Goal: Task Accomplishment & Management: Use online tool/utility

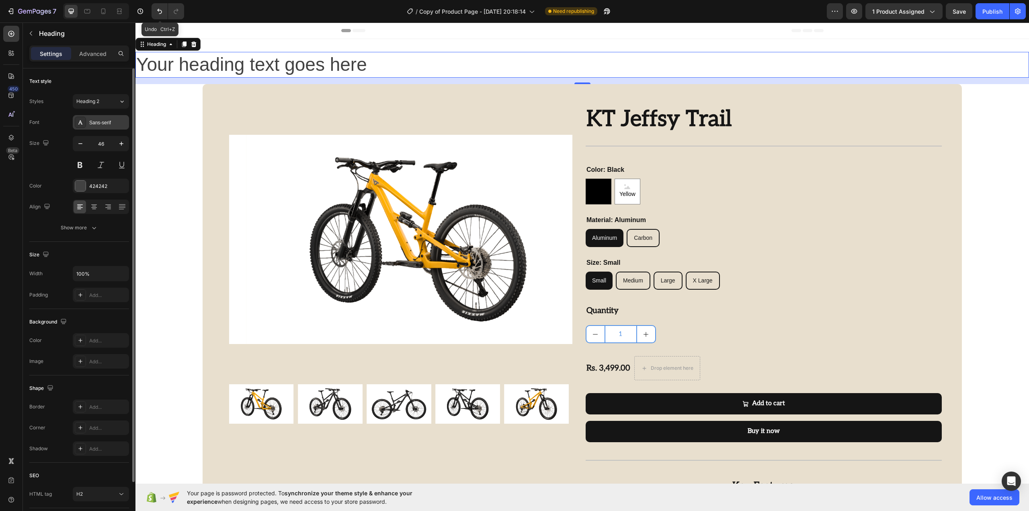
click at [109, 124] on div "Sans-serif" at bounding box center [108, 122] width 38 height 7
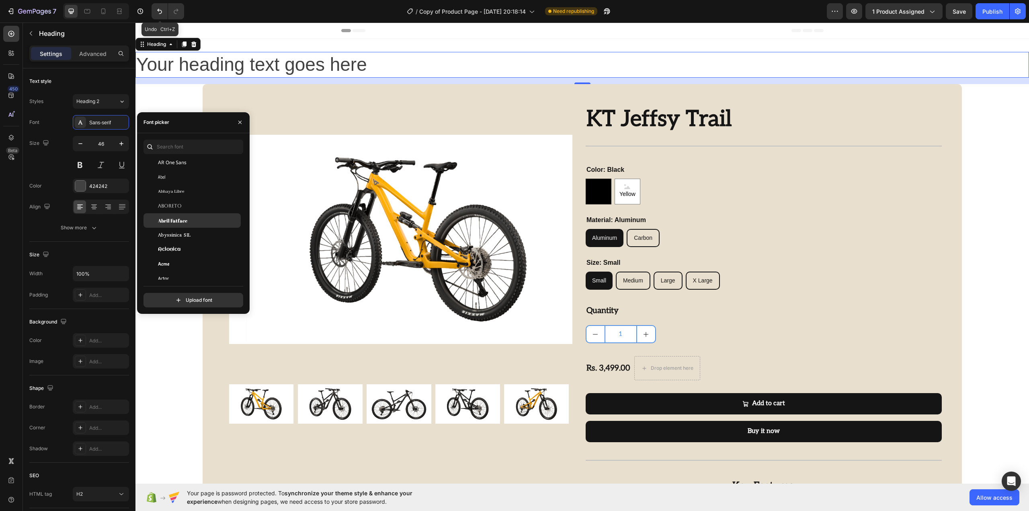
scroll to position [214, 0]
click at [396, 64] on h2 "Your heading text goes here" at bounding box center [582, 65] width 894 height 26
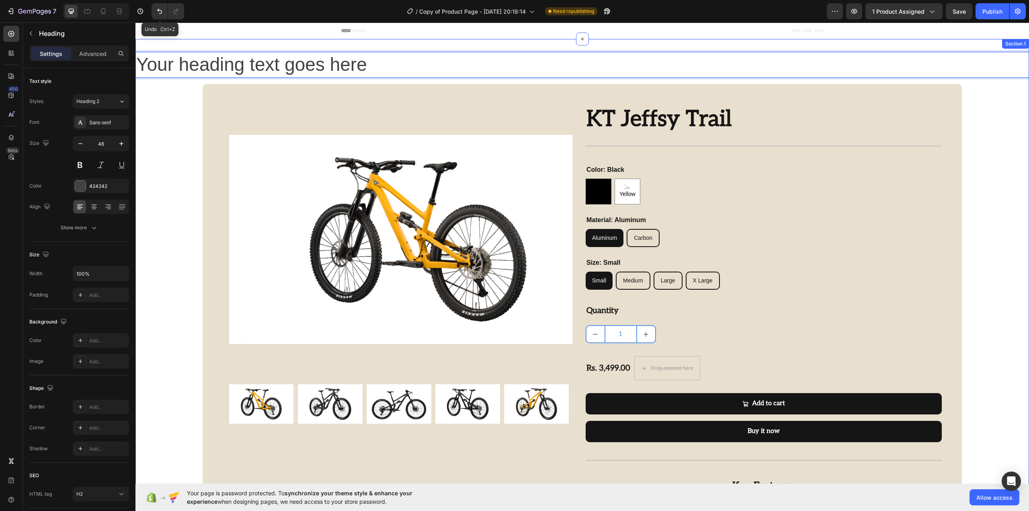
click at [1003, 140] on div "Your heading text goes here Heading 0 Product Images Row KT Jeffsy Trail Produc…" at bounding box center [582, 328] width 894 height 553
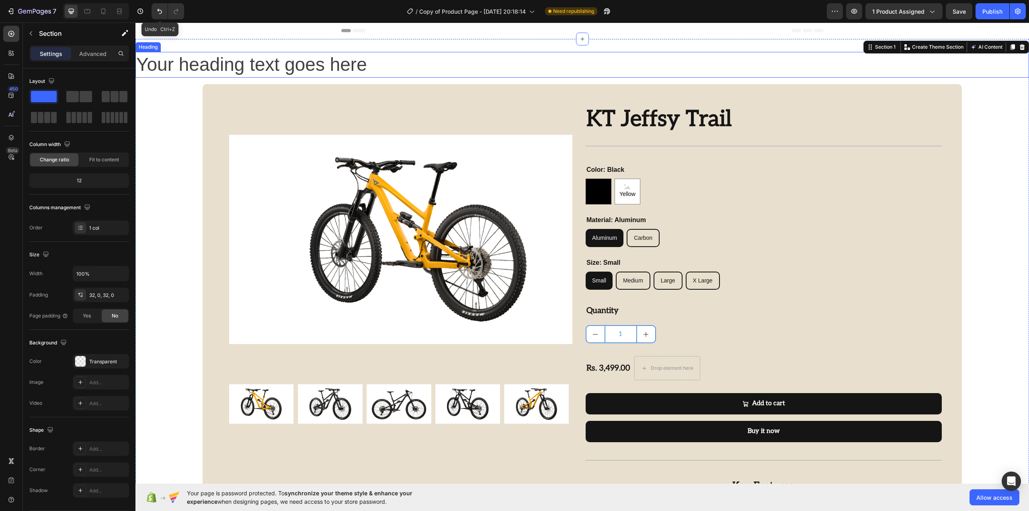
click at [580, 70] on p "Your heading text goes here" at bounding box center [582, 65] width 892 height 24
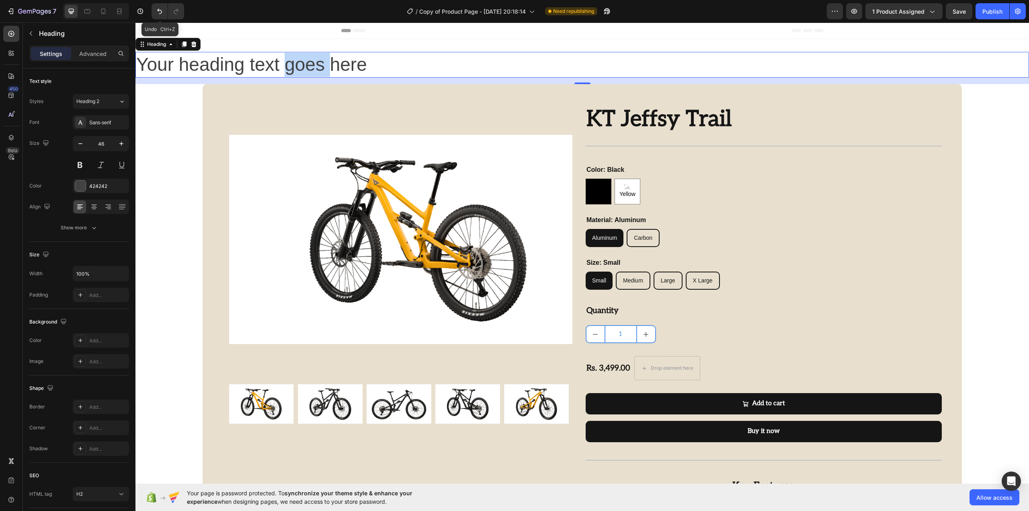
click at [298, 66] on p "Your heading text goes here" at bounding box center [582, 65] width 892 height 24
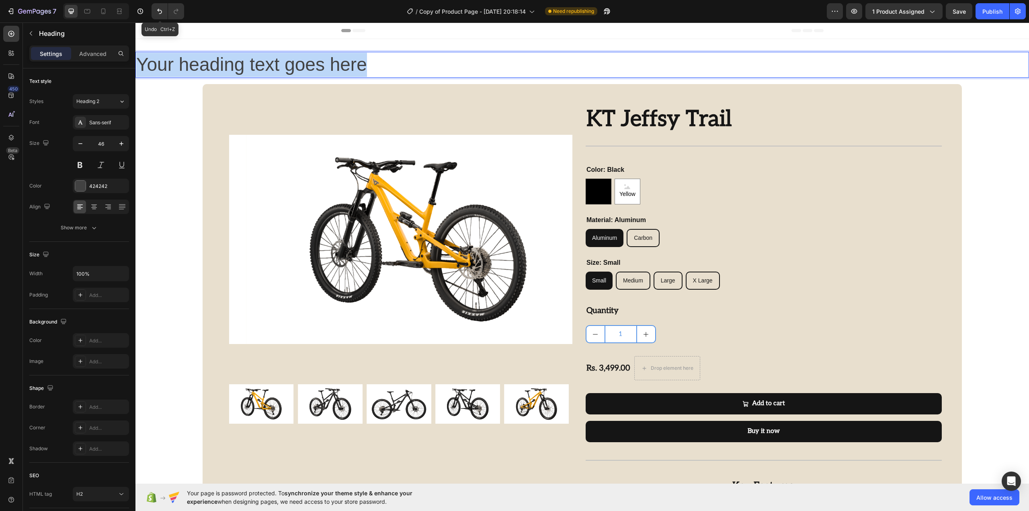
click at [298, 66] on p "Your heading text goes here" at bounding box center [582, 65] width 892 height 24
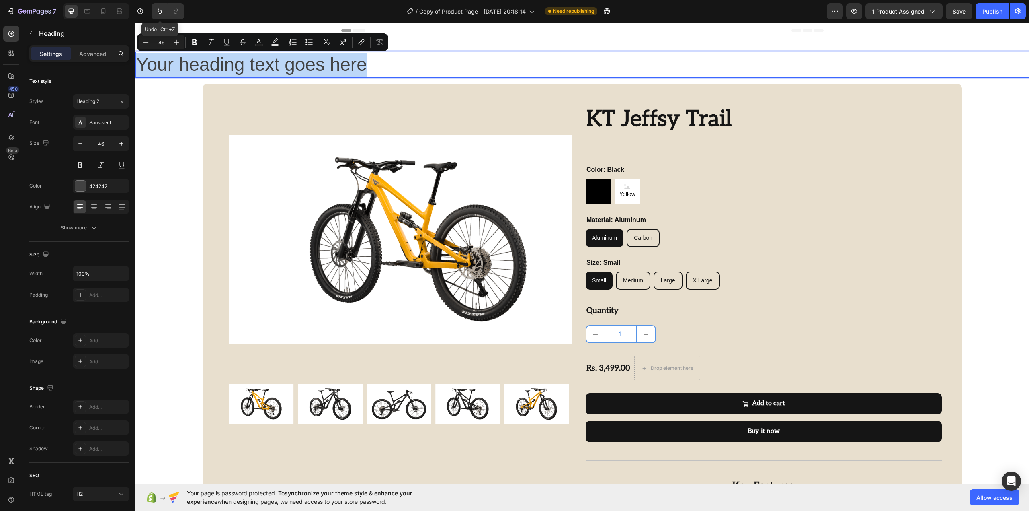
click at [420, 70] on p "Your heading text goes here" at bounding box center [582, 65] width 892 height 24
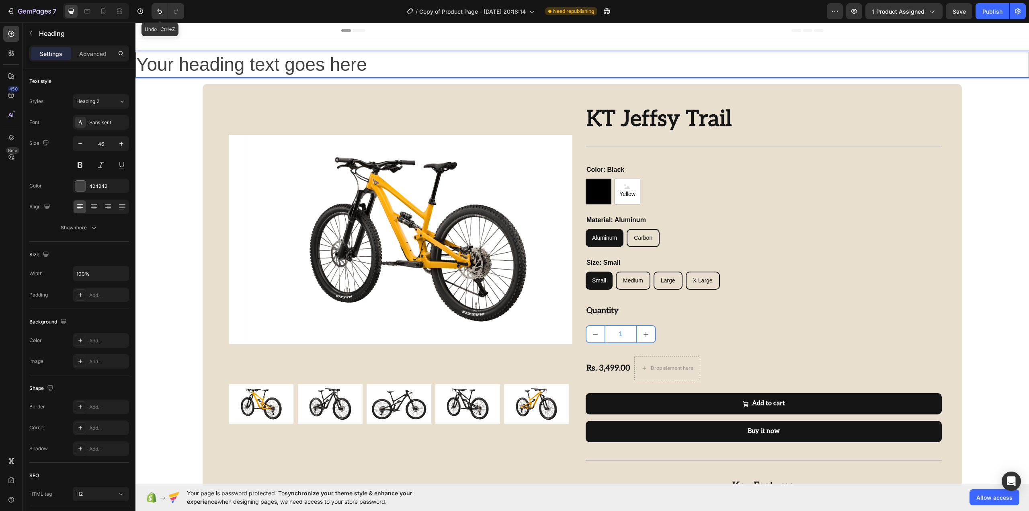
click at [332, 63] on p "Your heading text goes here" at bounding box center [582, 65] width 892 height 24
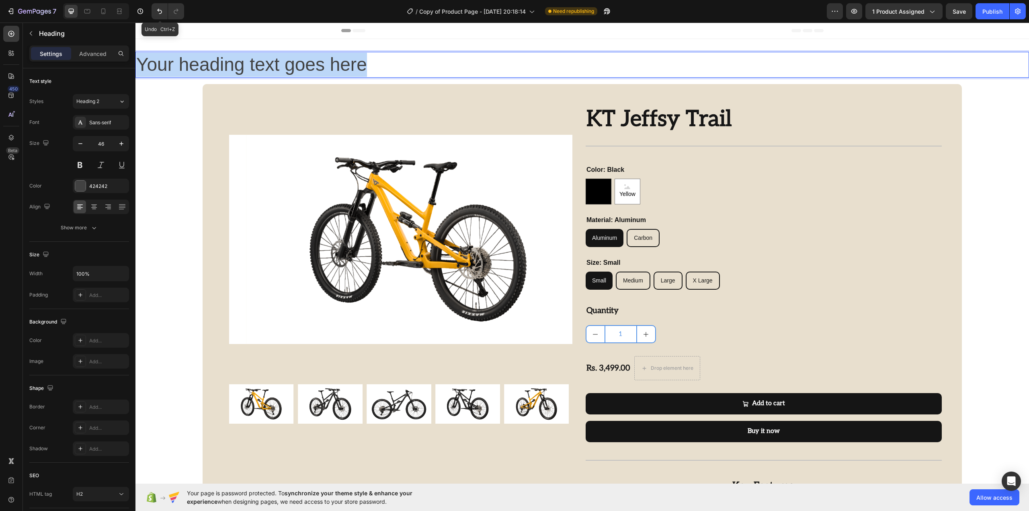
click at [332, 62] on p "Your heading text goes here" at bounding box center [582, 65] width 892 height 24
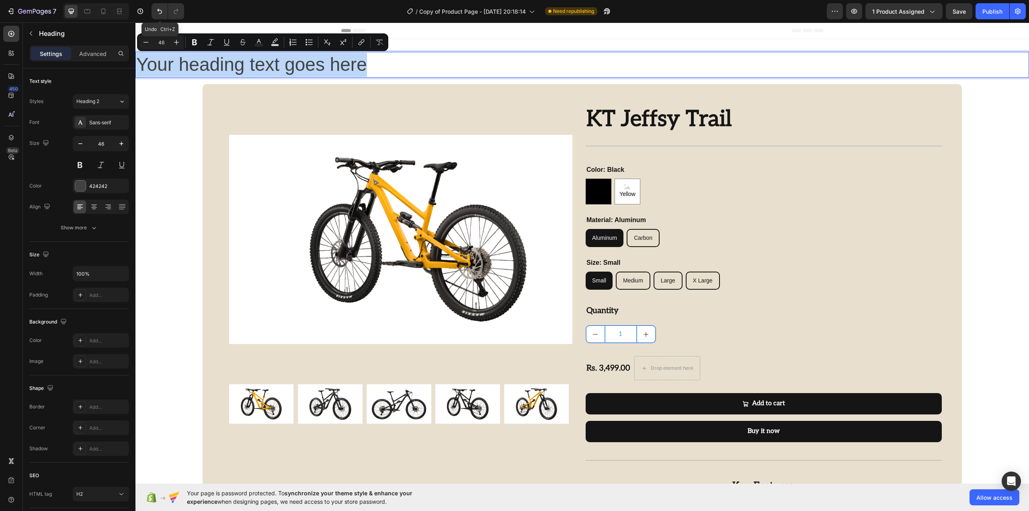
drag, startPoint x: 333, startPoint y: 62, endPoint x: 581, endPoint y: 82, distance: 248.5
click at [581, 82] on div "Your heading text goes here Heading 16 Product Images Row KT Jeffsy Trail Produ…" at bounding box center [582, 328] width 894 height 553
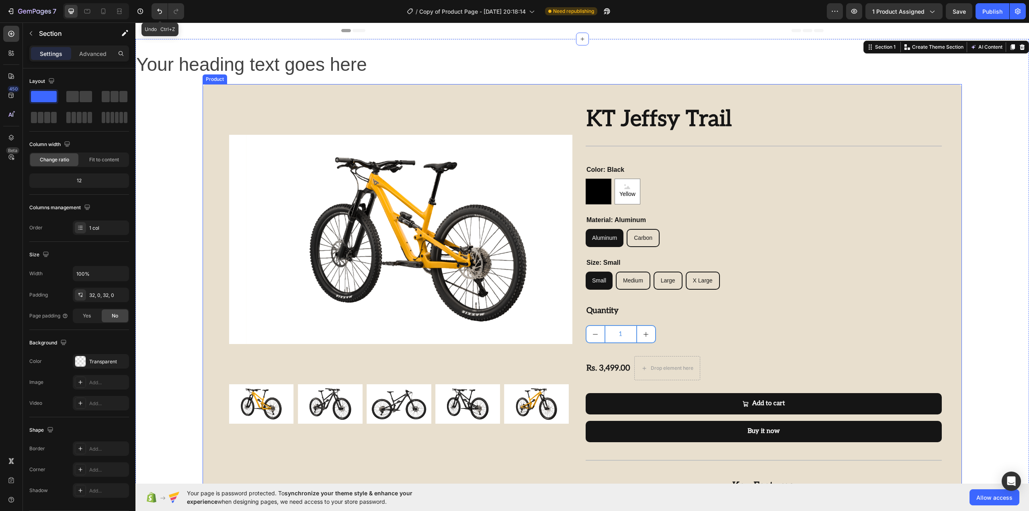
click at [947, 102] on div "Product Images Row KT Jeffsy Trail Product Title Title Line Image “So easy to u…" at bounding box center [583, 344] width 760 height 521
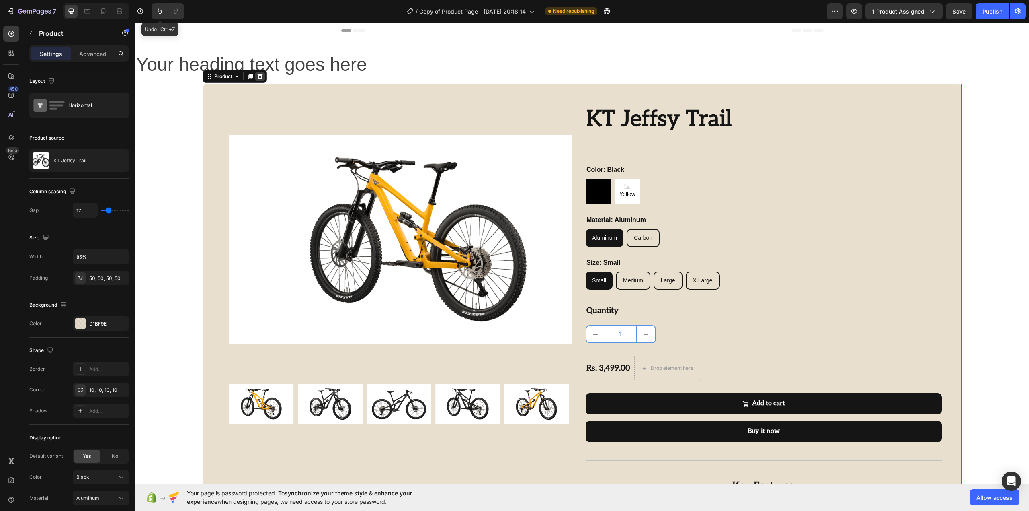
click at [261, 76] on icon at bounding box center [259, 77] width 5 height 6
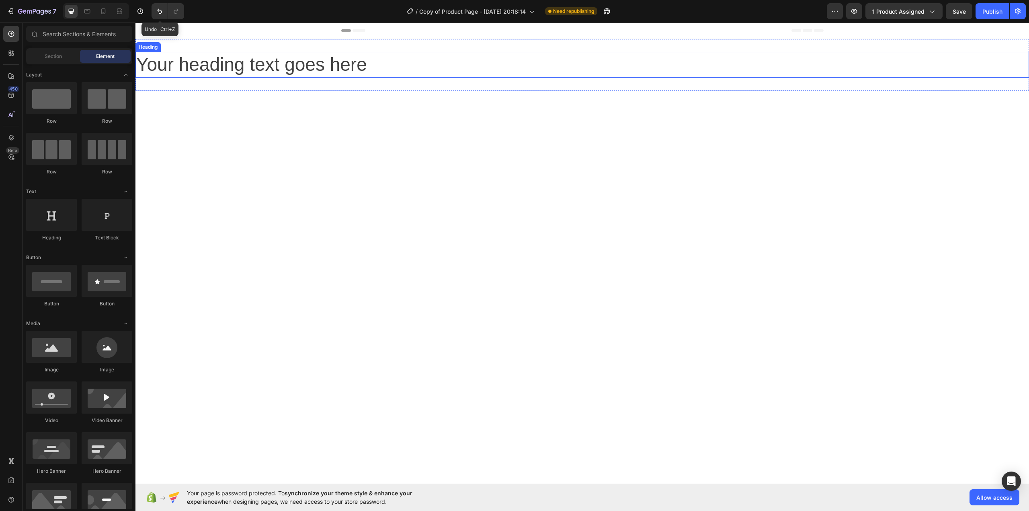
click at [480, 66] on p "Your heading text goes here" at bounding box center [582, 65] width 892 height 24
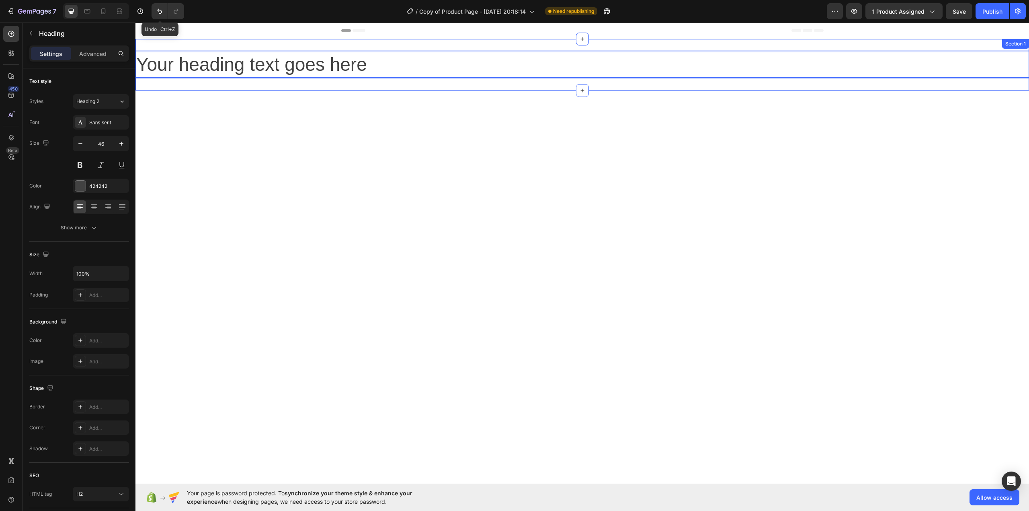
click at [491, 45] on div "Your heading text goes here Heading 0 Section 1" at bounding box center [582, 64] width 894 height 51
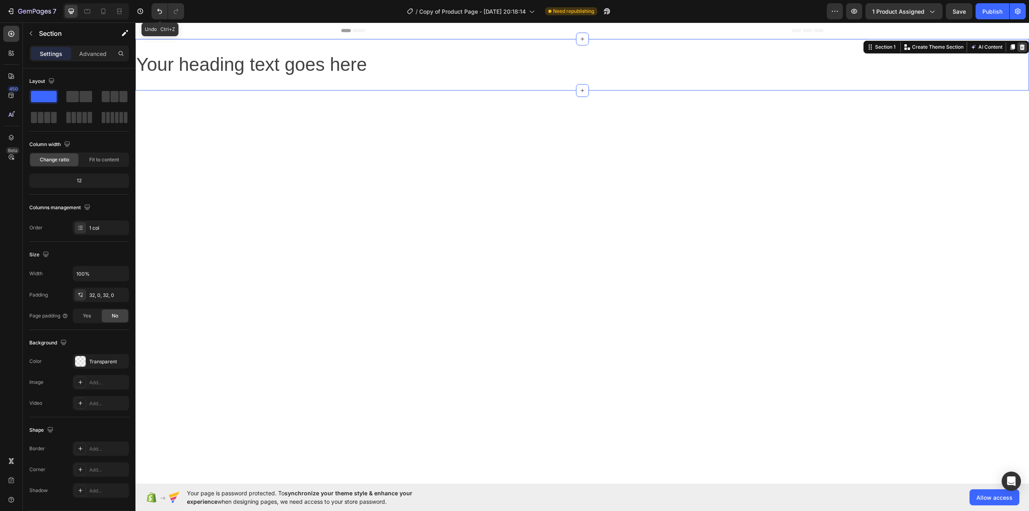
click at [1020, 45] on icon at bounding box center [1022, 47] width 5 height 6
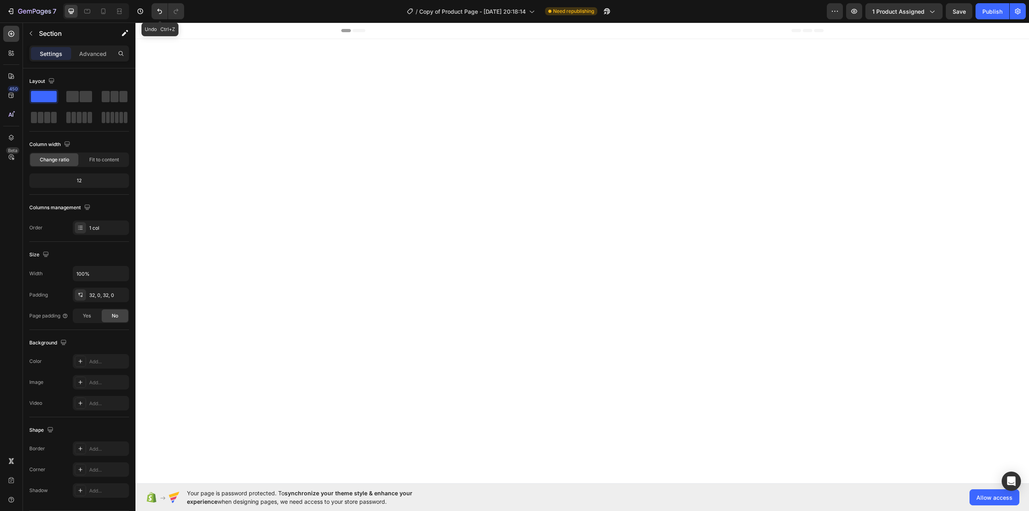
click at [919, 67] on div at bounding box center [582, 180] width 894 height 256
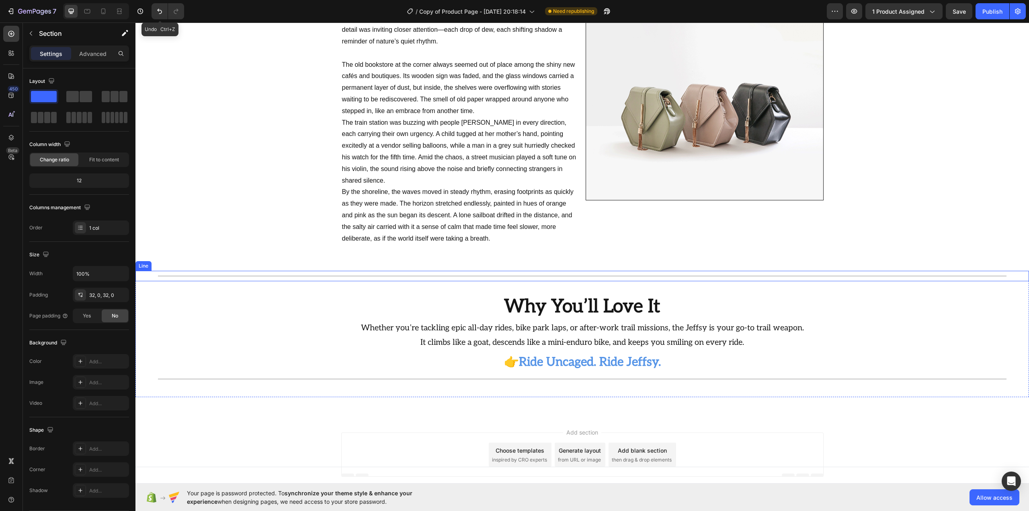
scroll to position [0, 0]
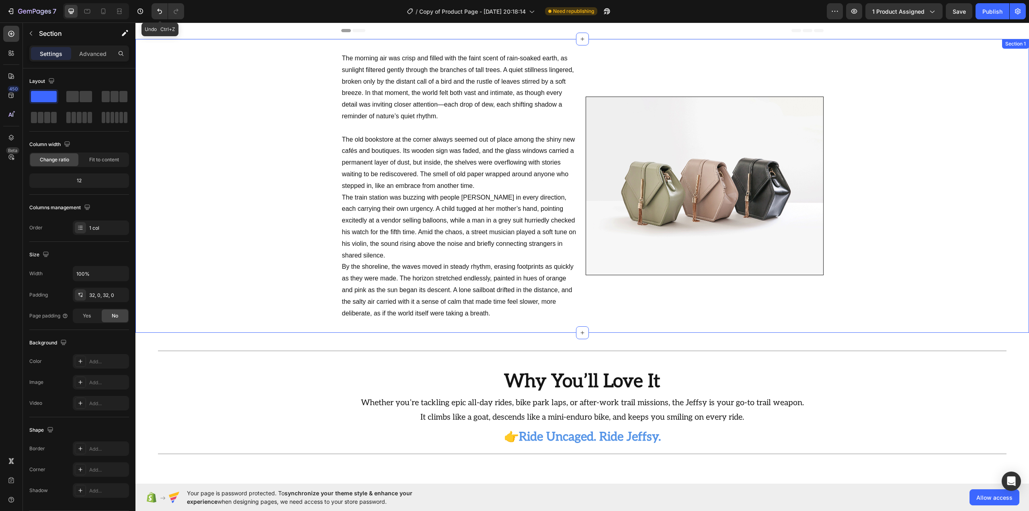
click at [926, 164] on div "The morning air was crisp and filled with the faint scent of rain-soaked earth,…" at bounding box center [582, 186] width 894 height 268
click at [1012, 44] on div "Section 1" at bounding box center [1016, 43] width 24 height 7
click at [443, 82] on p "The morning air was crisp and filled with the faint scent of rain-soaked earth,…" at bounding box center [460, 88] width 236 height 70
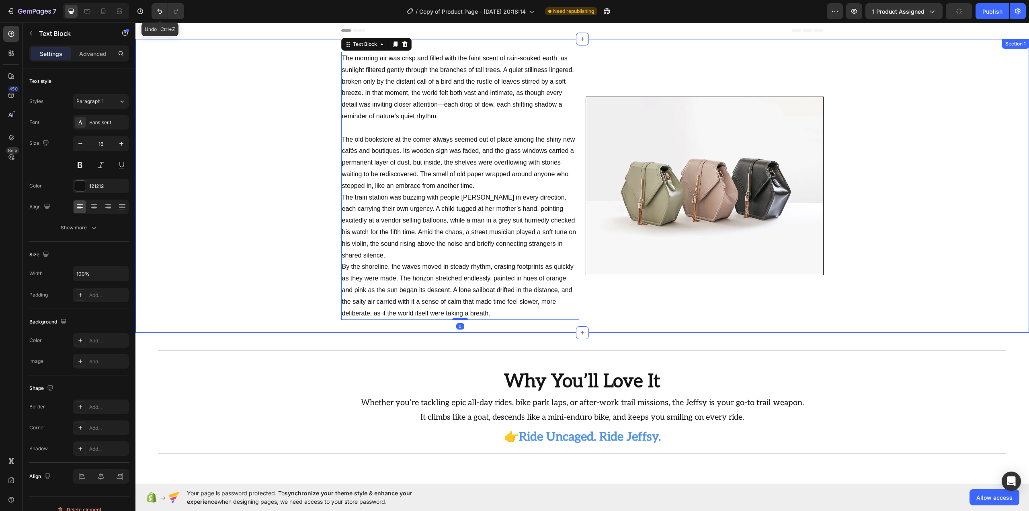
click at [499, 47] on div "The morning air was crisp and filled with the faint scent of rain-soaked earth,…" at bounding box center [582, 186] width 894 height 294
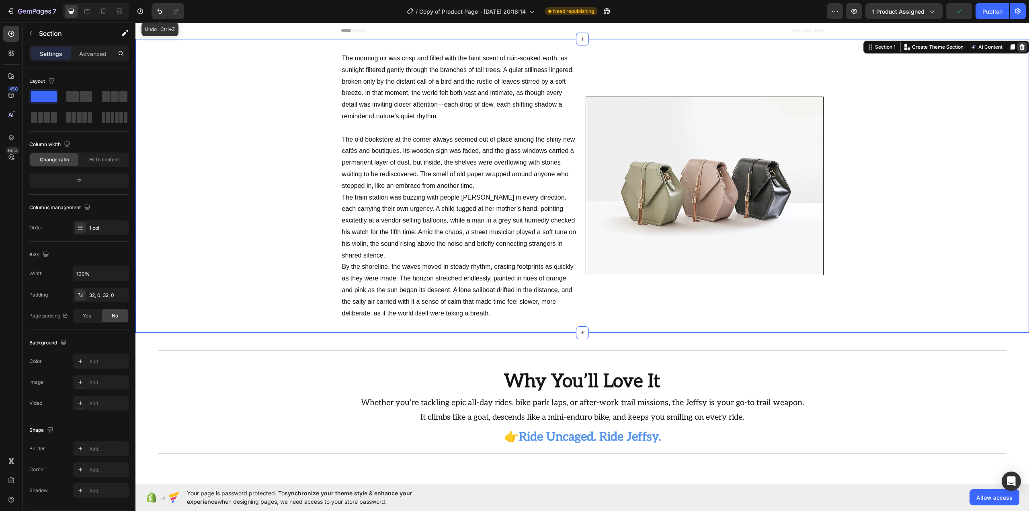
click at [1019, 44] on icon at bounding box center [1022, 47] width 6 height 6
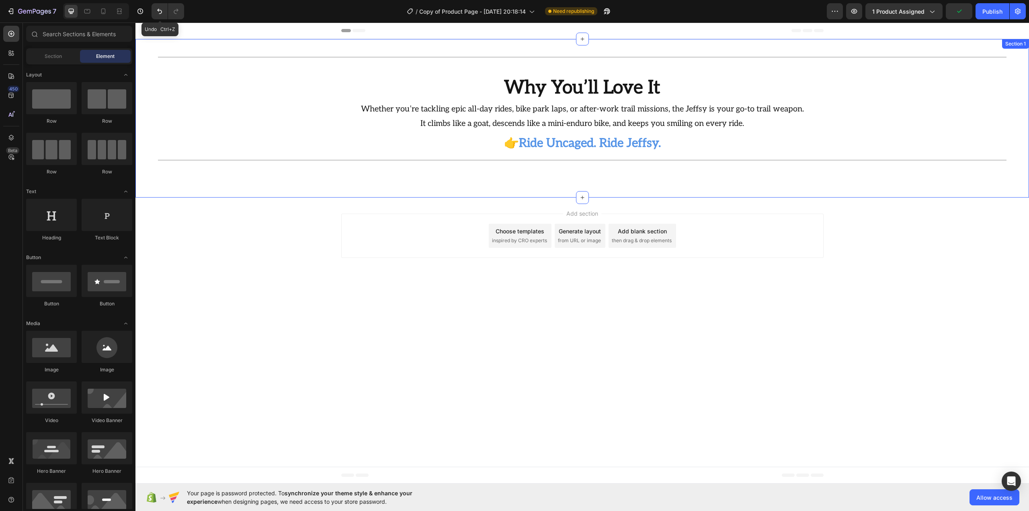
click at [956, 72] on div "Title Line Why You’ll Love It Heading Whether you’re tackling epic all-day ride…" at bounding box center [582, 115] width 894 height 126
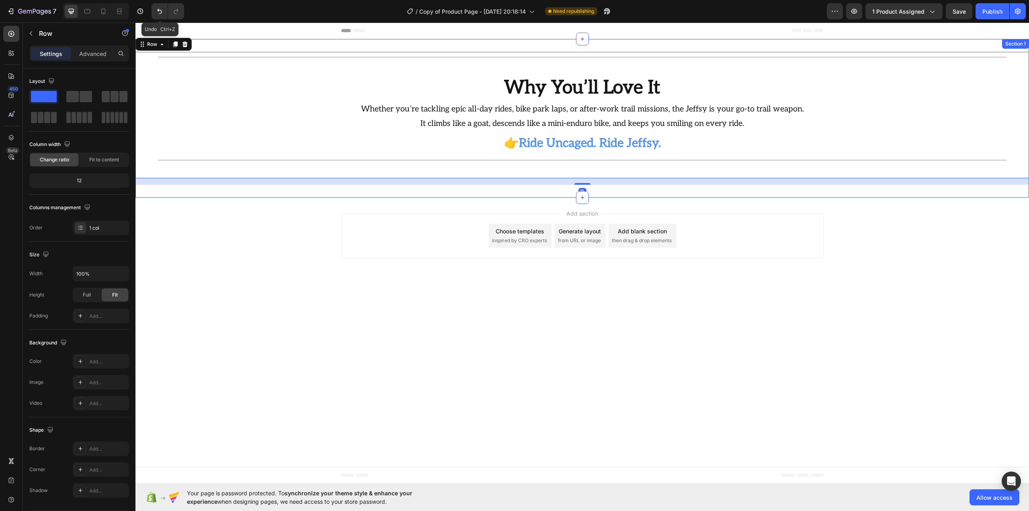
click at [986, 47] on div "Title Line Why You’ll Love It Heading Whether you’re tackling epic all-day ride…" at bounding box center [582, 118] width 894 height 158
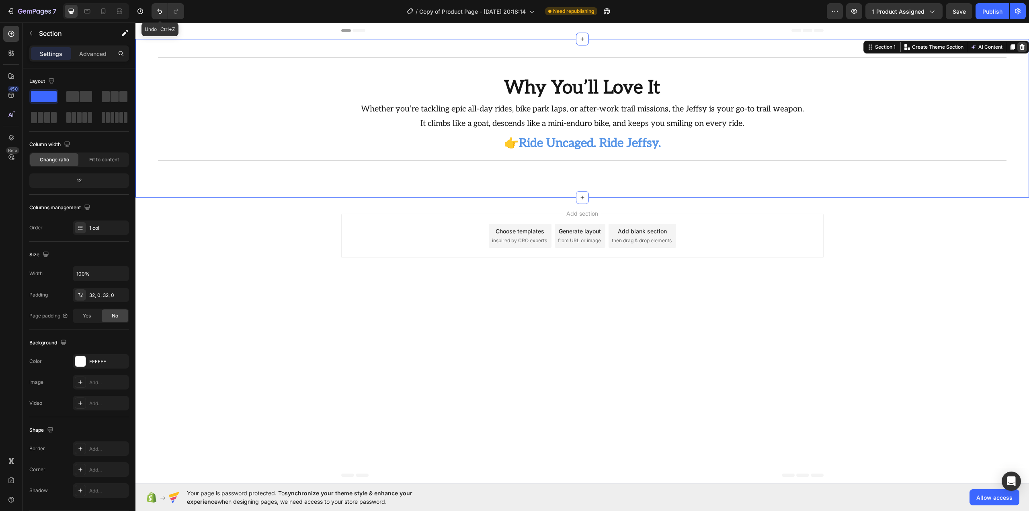
click at [1023, 45] on icon at bounding box center [1022, 47] width 6 height 6
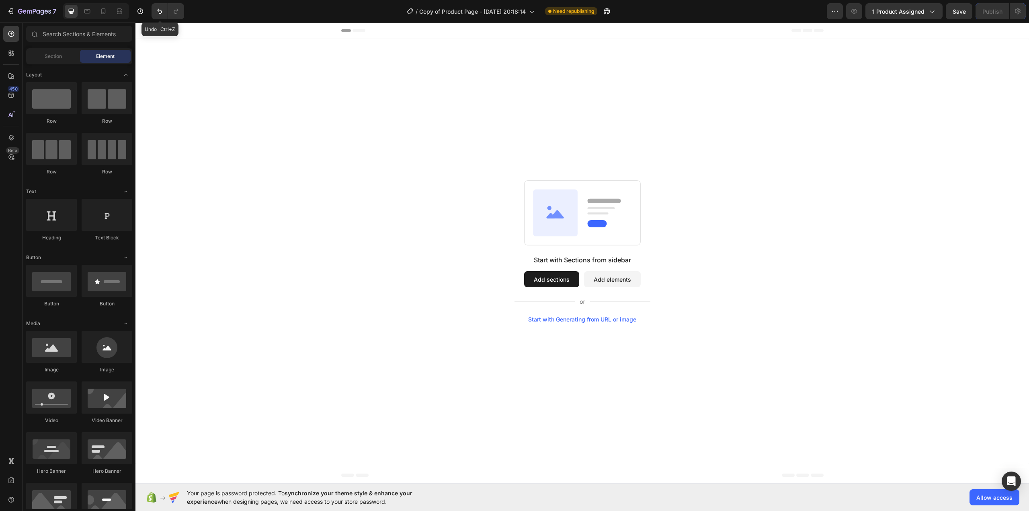
click at [657, 131] on div "Start with Sections from sidebar Add sections Add elements Start with Generatin…" at bounding box center [582, 251] width 894 height 425
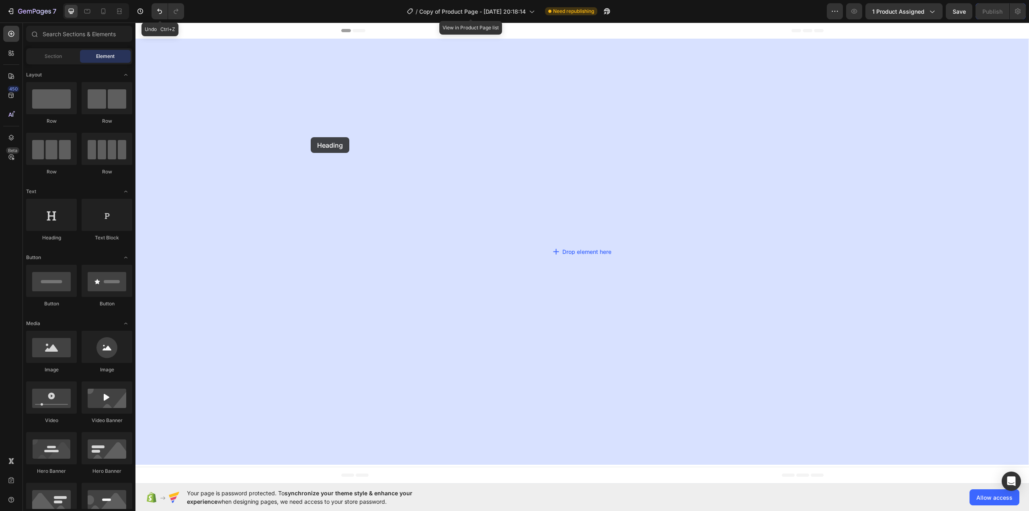
drag, startPoint x: 189, startPoint y: 245, endPoint x: 290, endPoint y: 146, distance: 141.9
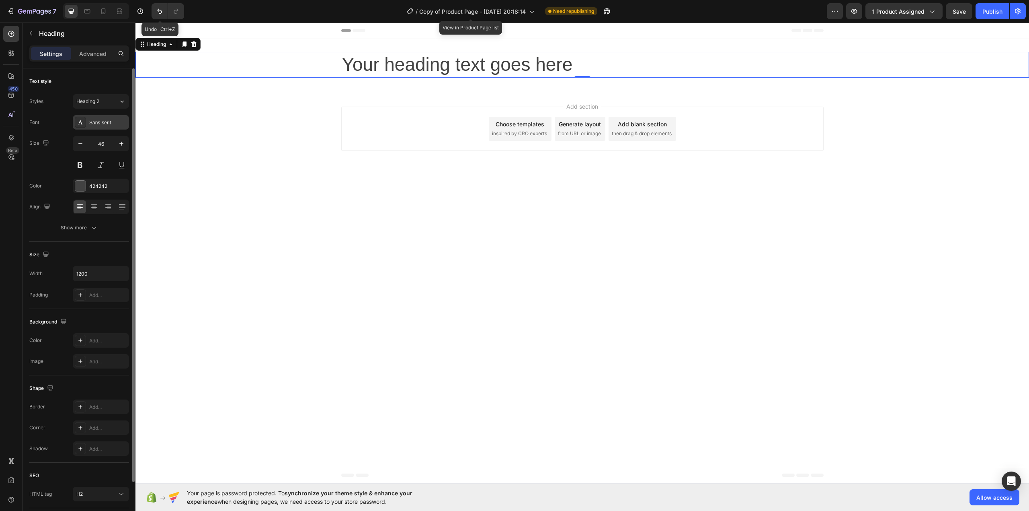
click at [111, 121] on div "Sans-serif" at bounding box center [108, 122] width 38 height 7
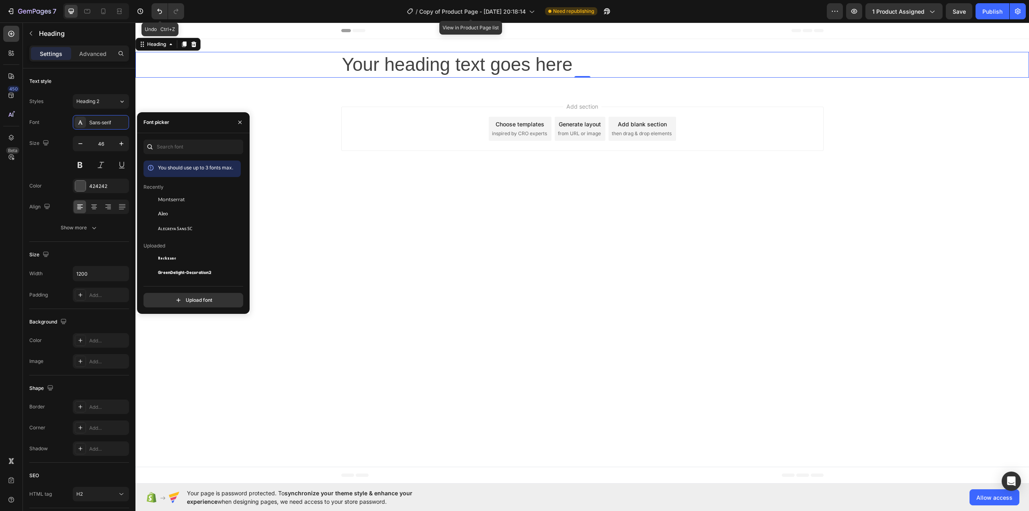
click at [190, 155] on div "You should use up to 3 fonts max. Recently [PERSON_NAME] Sans SC Uploaded Rockz…" at bounding box center [194, 224] width 100 height 168
click at [188, 148] on input "text" at bounding box center [194, 147] width 100 height 14
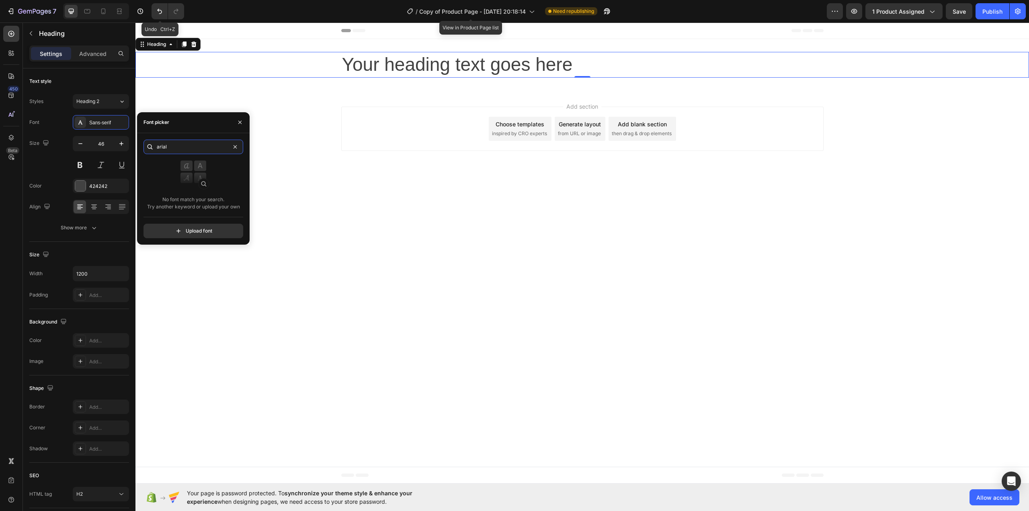
type input "arial"
click at [178, 148] on input "arial" at bounding box center [194, 147] width 100 height 14
click at [234, 152] on input "arial" at bounding box center [194, 147] width 100 height 14
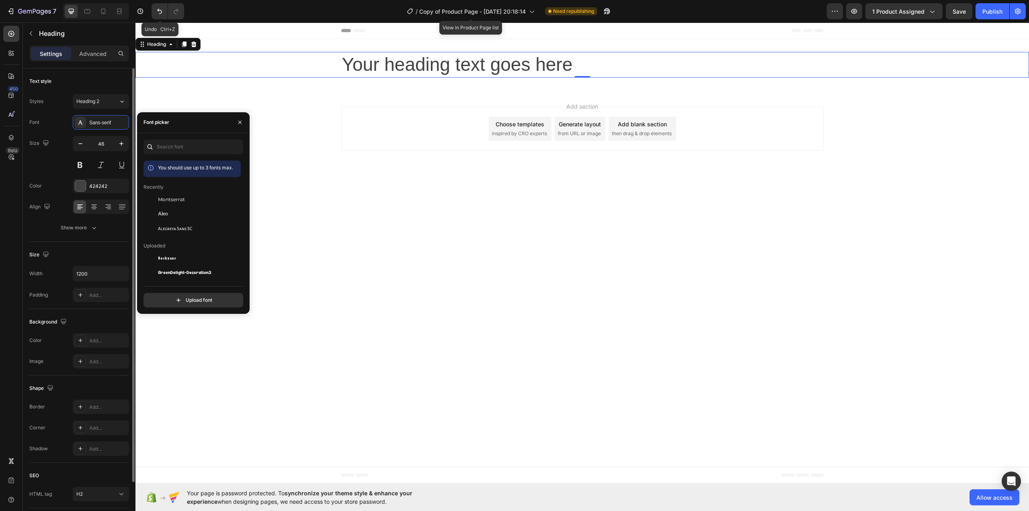
click at [123, 134] on div "Font Sans-serif Size 46 Color 424242 Align Show more" at bounding box center [79, 175] width 100 height 120
